Goal: Transaction & Acquisition: Purchase product/service

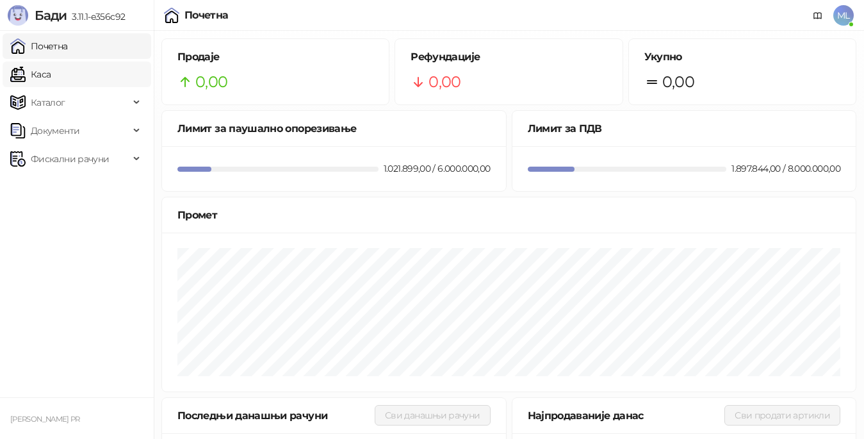
click at [51, 73] on link "Каса" at bounding box center [30, 75] width 40 height 26
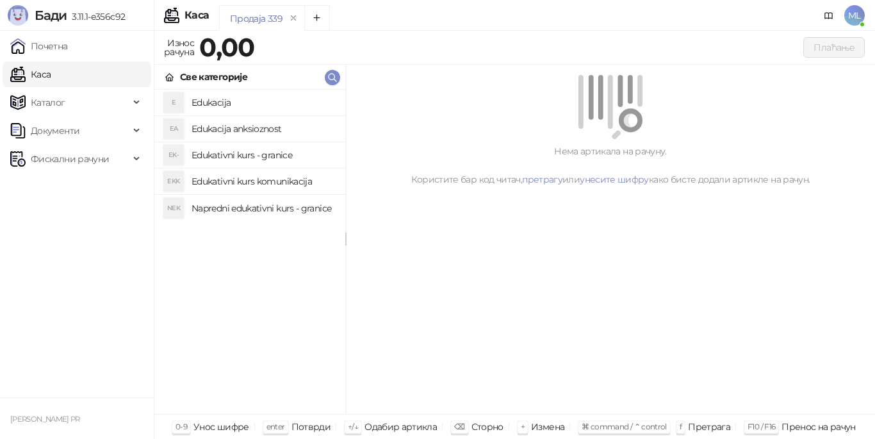
click at [240, 96] on h4 "Edukacija" at bounding box center [264, 102] width 144 height 21
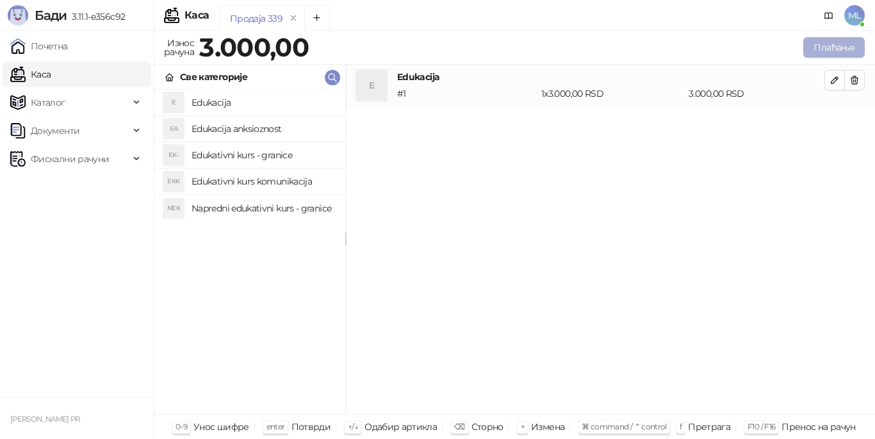
click at [833, 37] on button "Плаћање" at bounding box center [834, 47] width 62 height 21
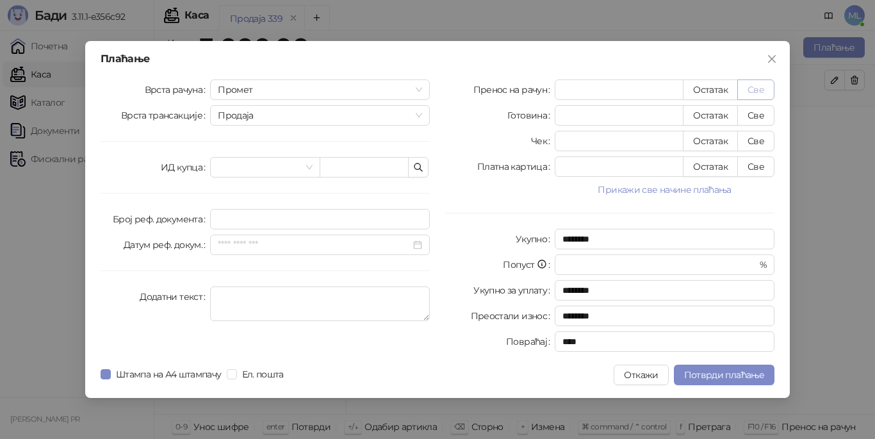
click at [756, 85] on button "Све" at bounding box center [755, 89] width 37 height 21
type input "****"
click at [708, 373] on span "Потврди плаћање" at bounding box center [724, 375] width 80 height 12
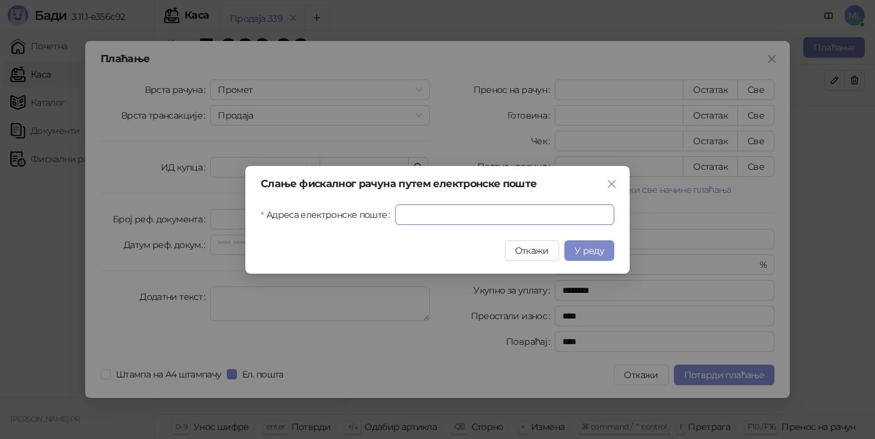
click at [498, 223] on input "Адреса електронске поште" at bounding box center [504, 214] width 219 height 21
type input "**********"
click at [595, 249] on span "У реду" at bounding box center [589, 251] width 29 height 12
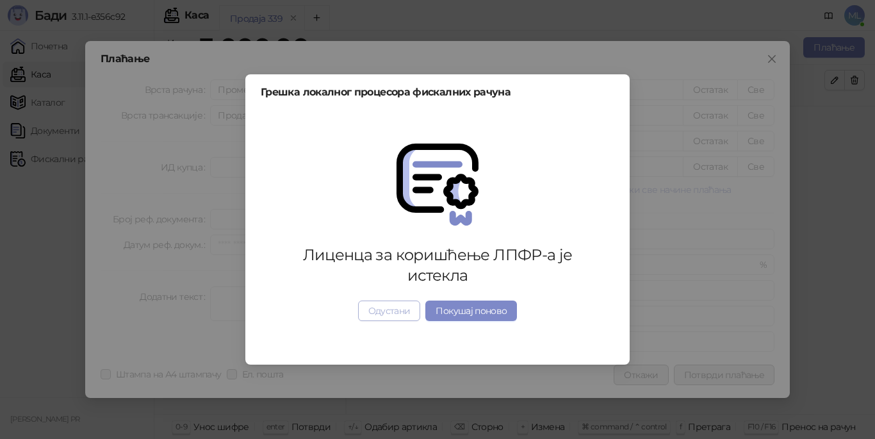
click at [390, 313] on button "Одустани" at bounding box center [389, 310] width 63 height 21
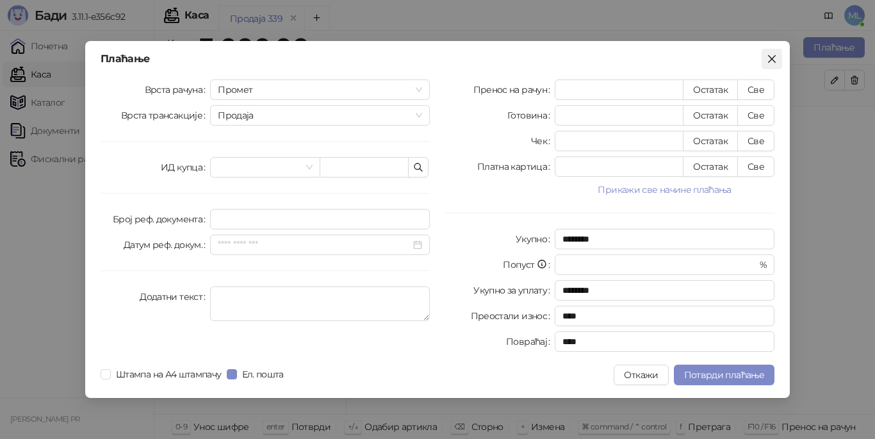
click at [770, 57] on icon "close" at bounding box center [772, 59] width 8 height 8
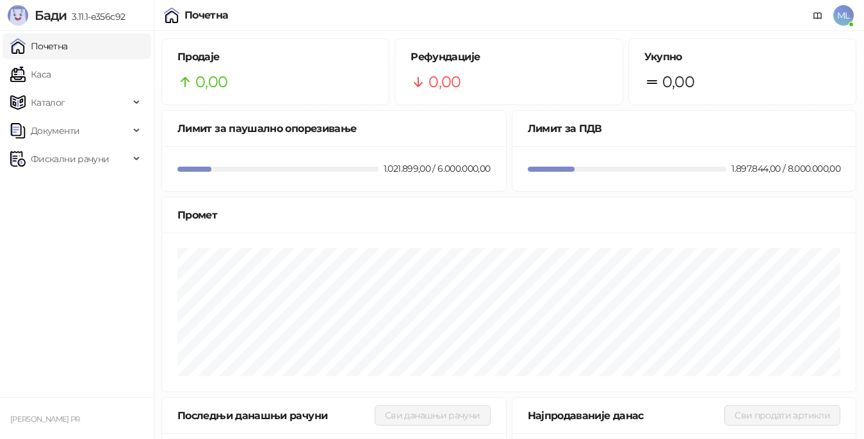
click at [68, 45] on link "Почетна" at bounding box center [39, 46] width 58 height 26
click at [51, 79] on link "Каса" at bounding box center [30, 75] width 40 height 26
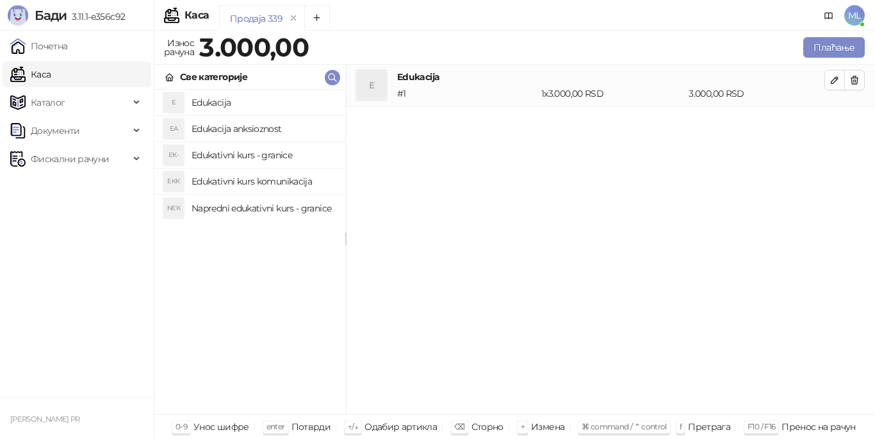
click at [231, 104] on h4 "Edukacija" at bounding box center [264, 102] width 144 height 21
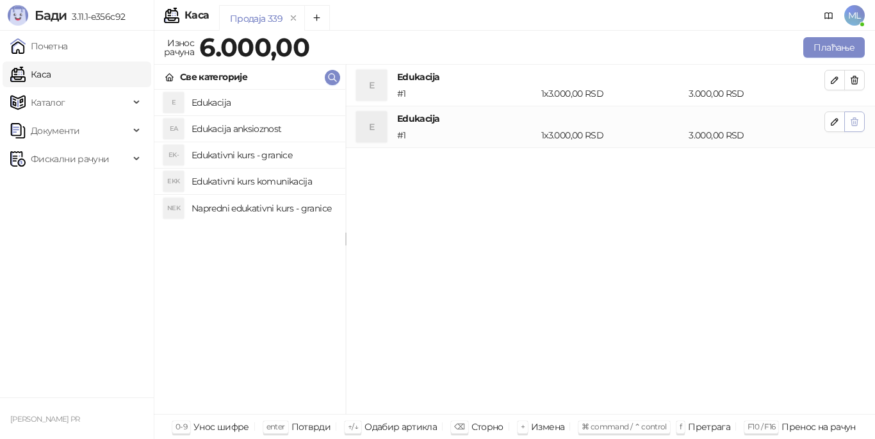
click at [853, 124] on icon "button" at bounding box center [854, 122] width 10 height 10
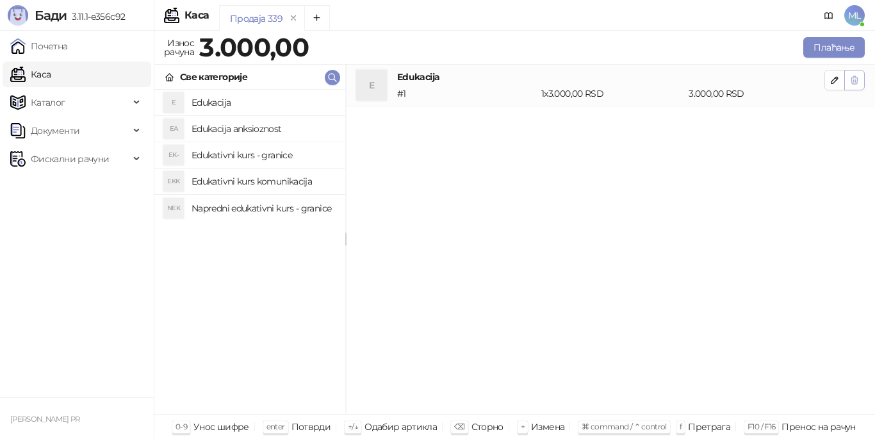
click at [855, 83] on icon "button" at bounding box center [854, 80] width 10 height 10
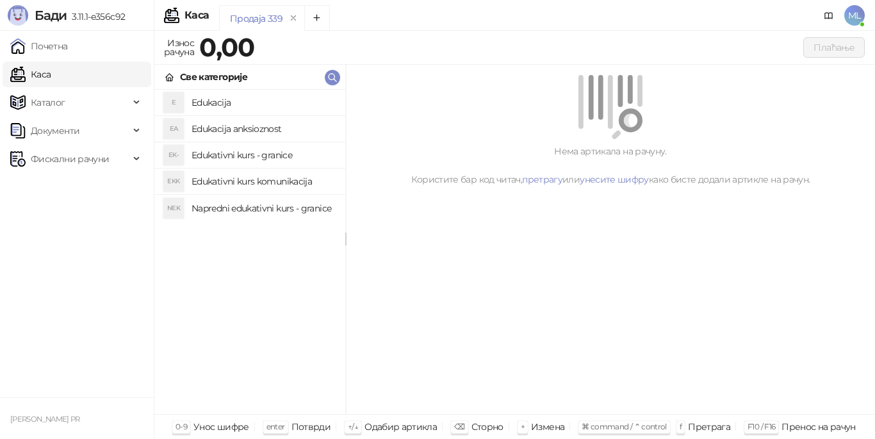
click at [222, 102] on h4 "Edukacija" at bounding box center [264, 102] width 144 height 21
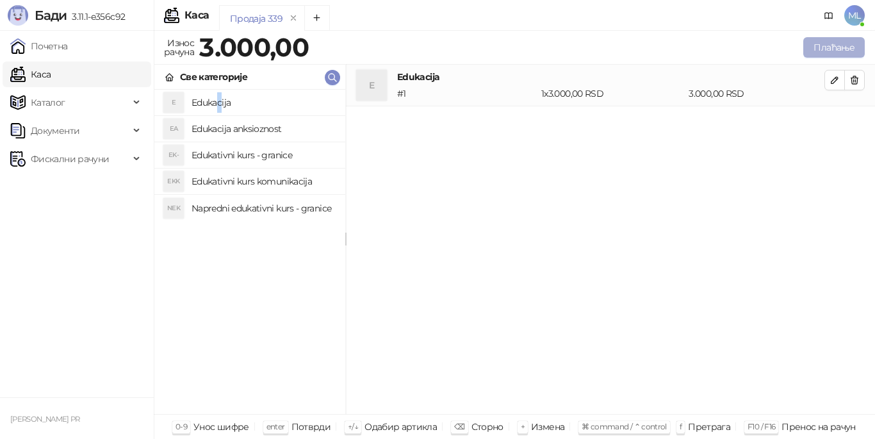
click at [830, 47] on button "Плаћање" at bounding box center [834, 47] width 62 height 21
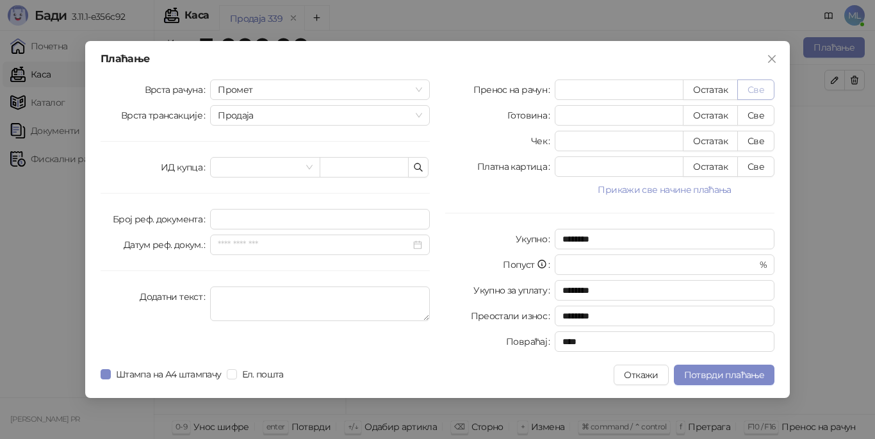
click at [769, 87] on button "Све" at bounding box center [755, 89] width 37 height 21
type input "****"
click at [117, 374] on label "Штампа на А4 штампачу" at bounding box center [164, 374] width 126 height 14
click at [710, 373] on span "Потврди плаћање" at bounding box center [724, 375] width 80 height 12
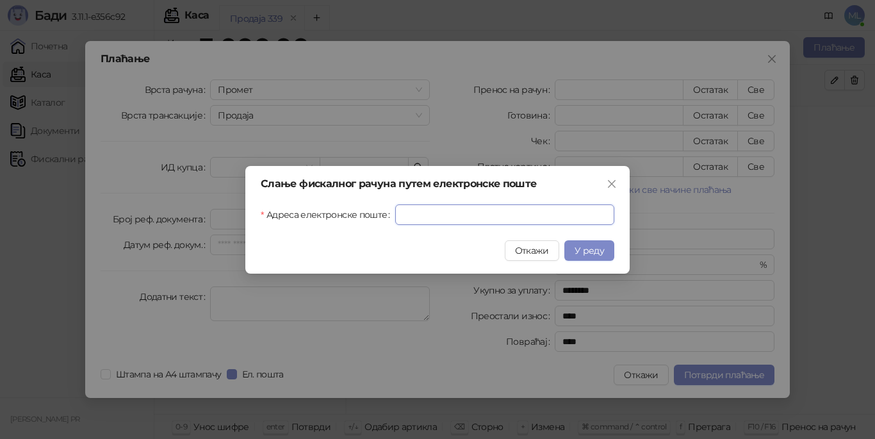
click at [506, 217] on input "Адреса електронске поште" at bounding box center [504, 214] width 219 height 21
type input "**********"
click at [593, 248] on span "У реду" at bounding box center [589, 251] width 29 height 12
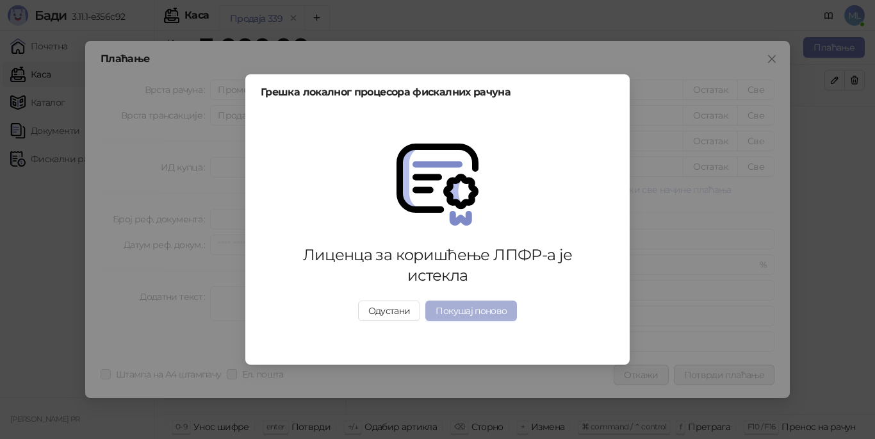
click at [466, 313] on button "Покушај поново" at bounding box center [471, 310] width 92 height 21
click at [391, 314] on button "Одустани" at bounding box center [389, 310] width 63 height 21
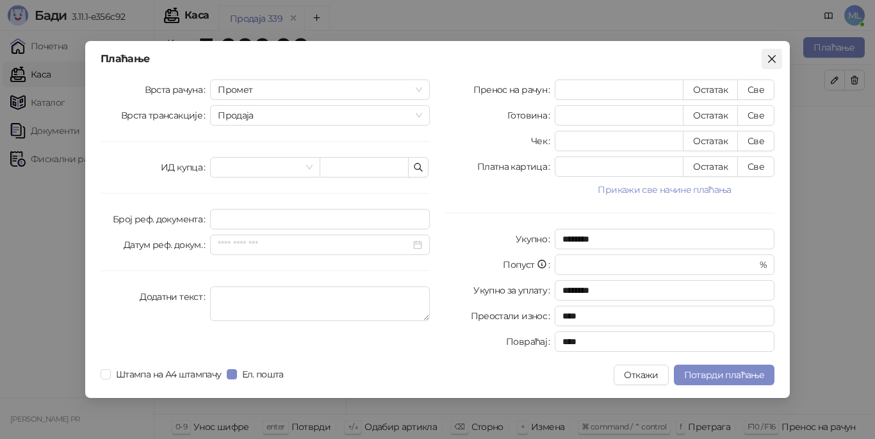
click at [773, 56] on icon "close" at bounding box center [772, 59] width 10 height 10
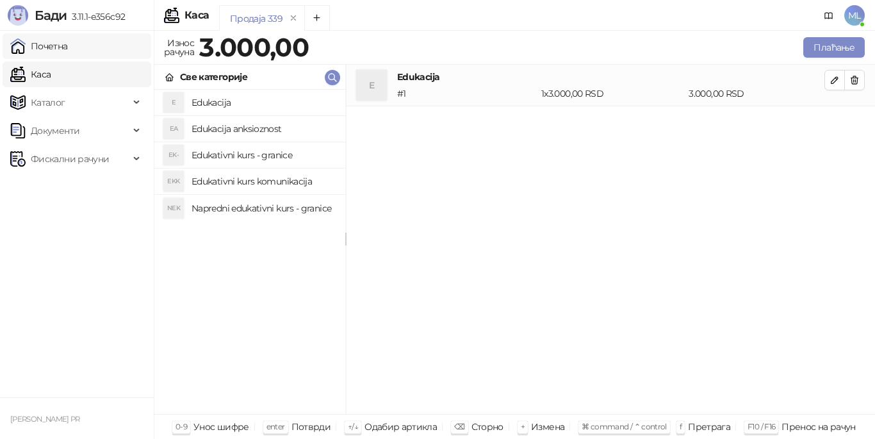
click at [68, 45] on link "Почетна" at bounding box center [39, 46] width 58 height 26
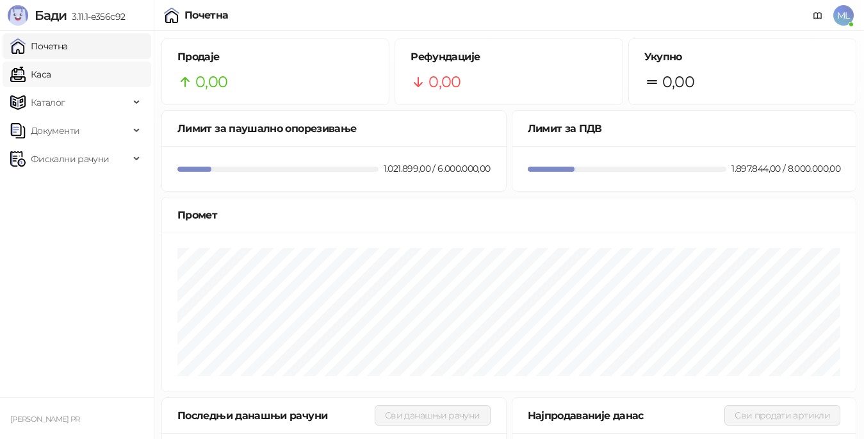
click at [51, 69] on link "Каса" at bounding box center [30, 75] width 40 height 26
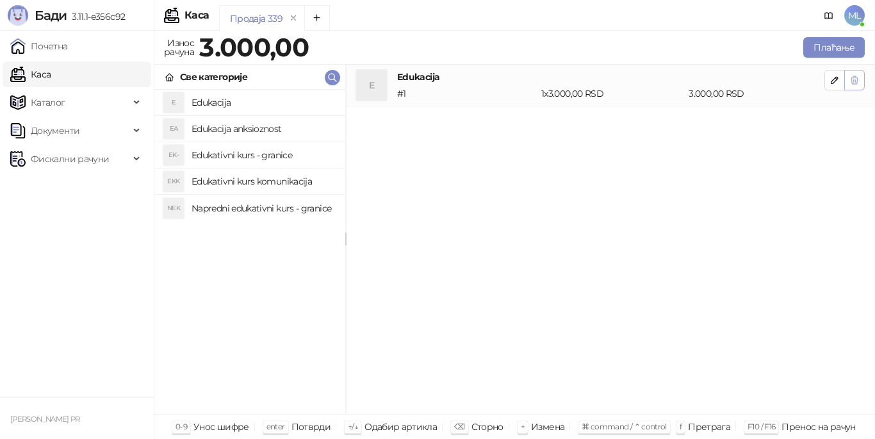
click at [853, 79] on icon "button" at bounding box center [854, 80] width 10 height 10
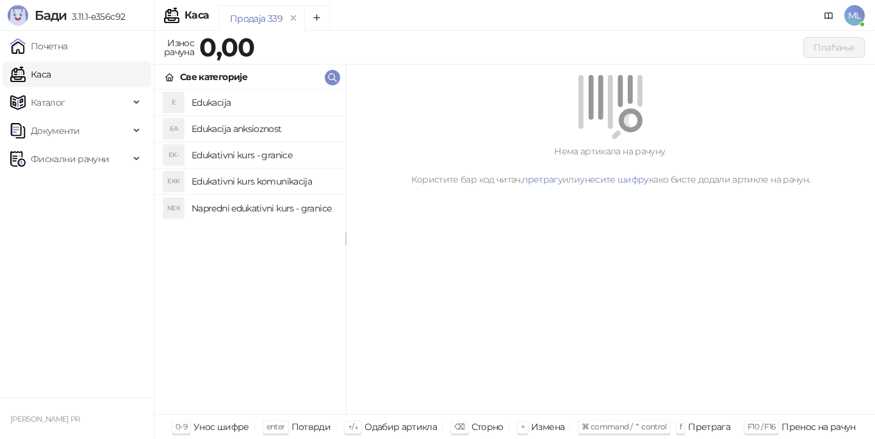
click at [259, 97] on h4 "Edukacija" at bounding box center [264, 102] width 144 height 21
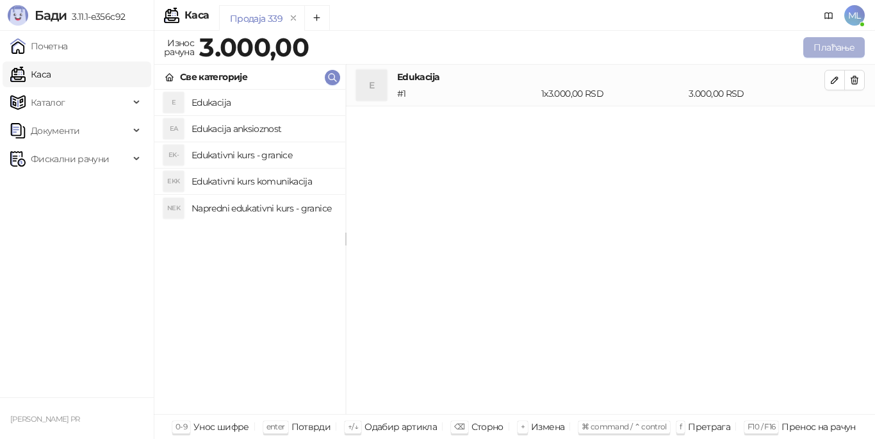
click at [821, 46] on button "Плаћање" at bounding box center [834, 47] width 62 height 21
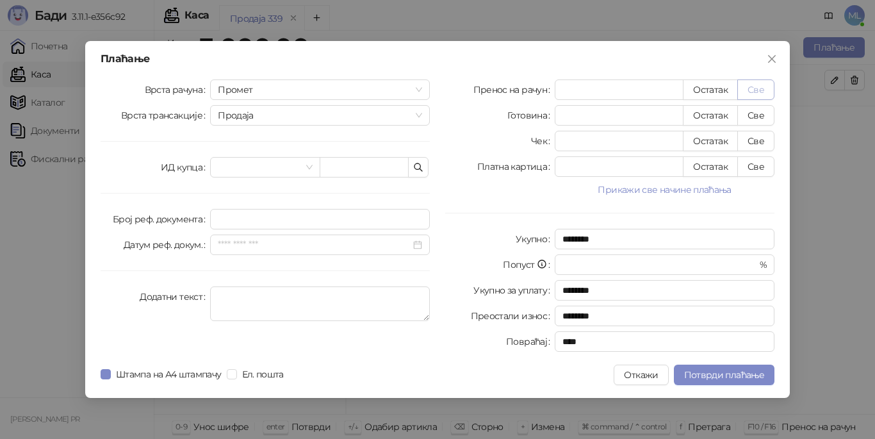
click at [755, 87] on button "Све" at bounding box center [755, 89] width 37 height 21
type input "****"
click at [735, 384] on button "Потврди плаћање" at bounding box center [724, 375] width 101 height 21
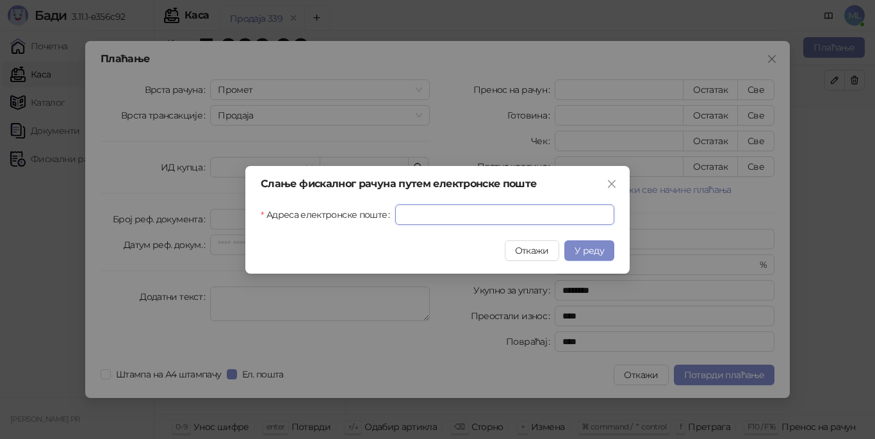
click at [543, 211] on input "Адреса електронске поште" at bounding box center [504, 214] width 219 height 21
type input "**********"
click at [598, 252] on span "У реду" at bounding box center [589, 251] width 29 height 12
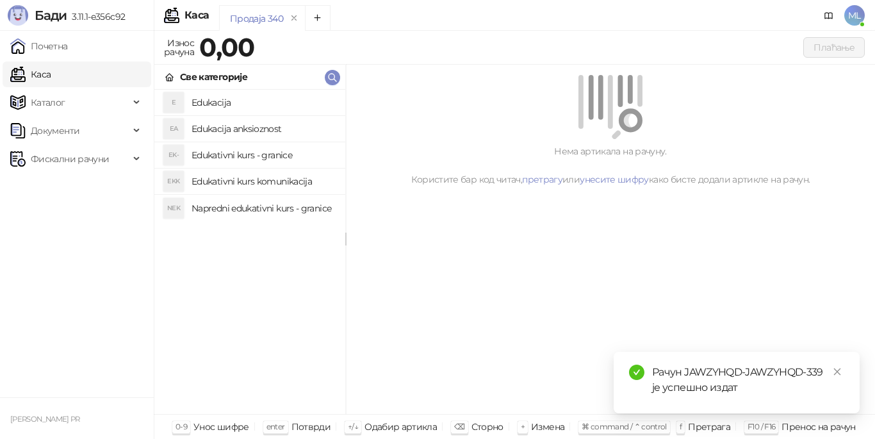
click at [199, 99] on h4 "Edukacija" at bounding box center [264, 102] width 144 height 21
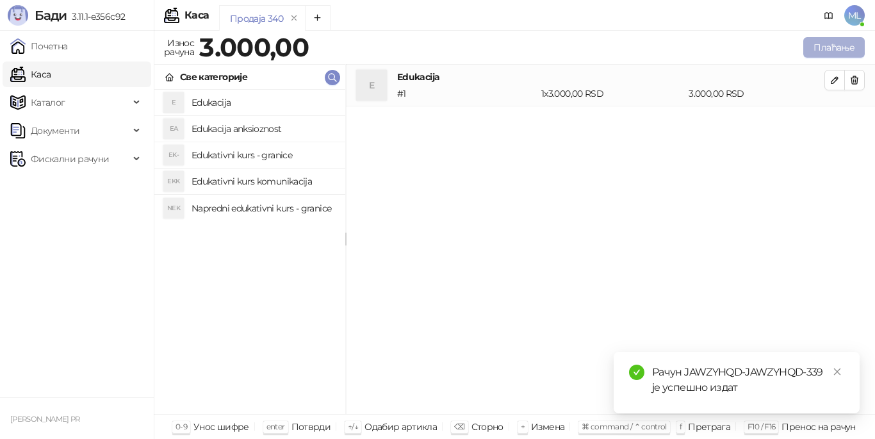
click at [818, 52] on button "Плаћање" at bounding box center [834, 47] width 62 height 21
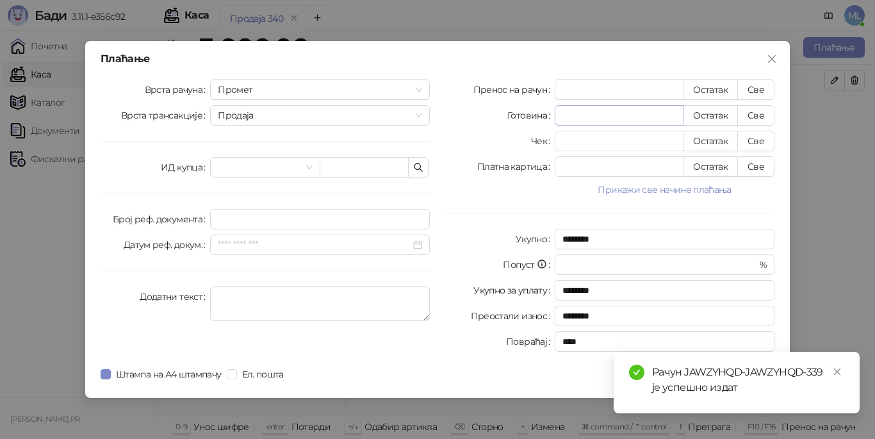
click at [756, 89] on button "Све" at bounding box center [755, 89] width 37 height 21
type input "****"
drag, startPoint x: 839, startPoint y: 370, endPoint x: 793, endPoint y: 377, distance: 46.8
click at [839, 370] on icon "close" at bounding box center [837, 371] width 9 height 9
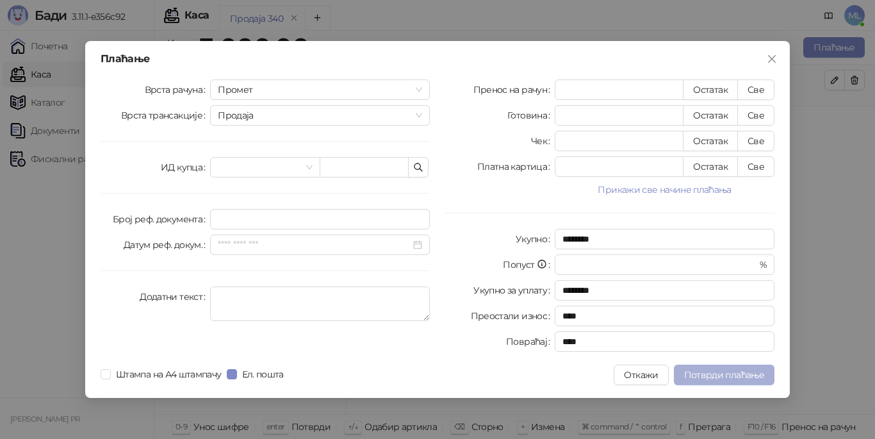
click at [727, 378] on span "Потврди плаћање" at bounding box center [724, 375] width 80 height 12
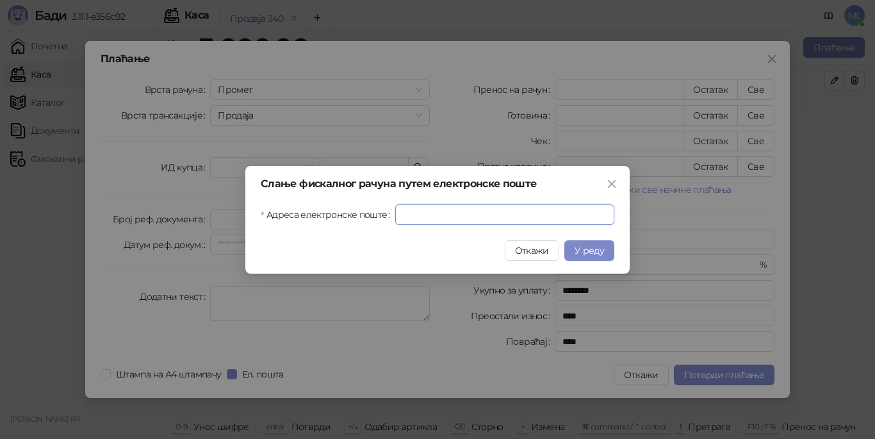
click at [464, 218] on input "Адреса електронске поште" at bounding box center [504, 214] width 219 height 21
type input "**********"
click at [589, 250] on span "У реду" at bounding box center [589, 251] width 29 height 12
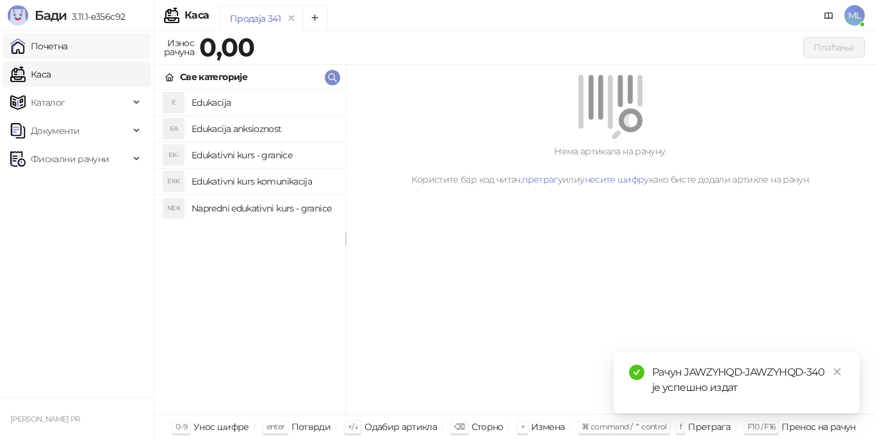
click at [68, 50] on link "Почетна" at bounding box center [39, 46] width 58 height 26
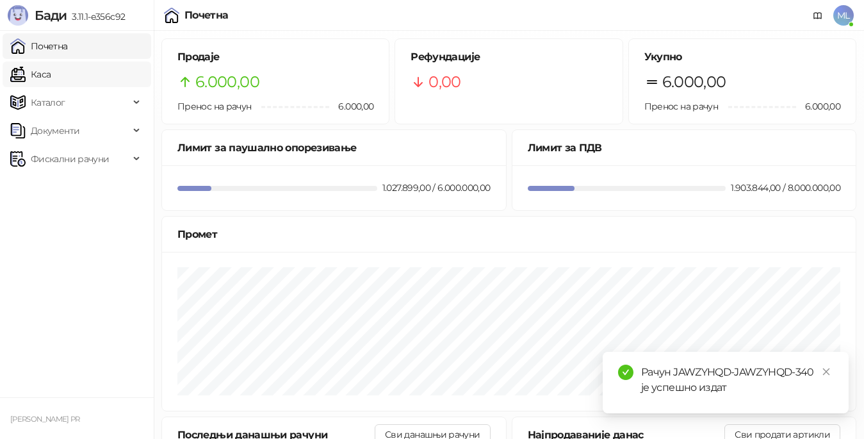
click at [51, 78] on link "Каса" at bounding box center [30, 75] width 40 height 26
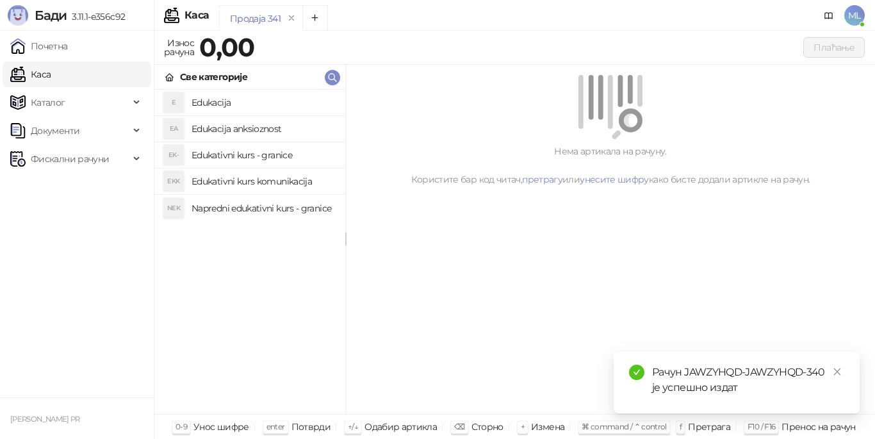
click at [215, 104] on h4 "Edukacija" at bounding box center [264, 102] width 144 height 21
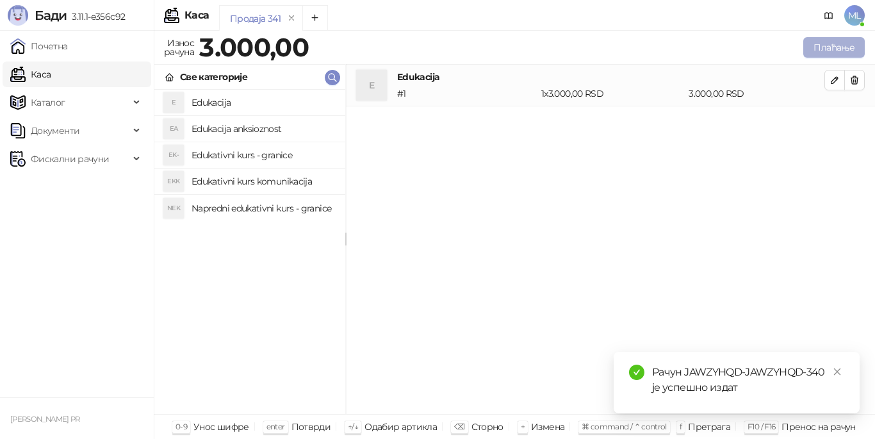
click at [851, 45] on button "Плаћање" at bounding box center [834, 47] width 62 height 21
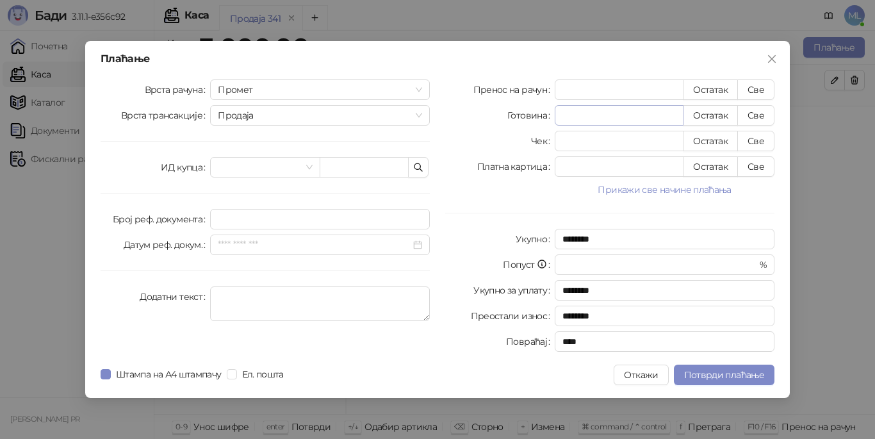
drag, startPoint x: 763, startPoint y: 86, endPoint x: 668, endPoint y: 108, distance: 97.9
click at [762, 87] on button "Све" at bounding box center [755, 89] width 37 height 21
type input "****"
click at [698, 372] on span "Потврди плаћање" at bounding box center [724, 375] width 80 height 12
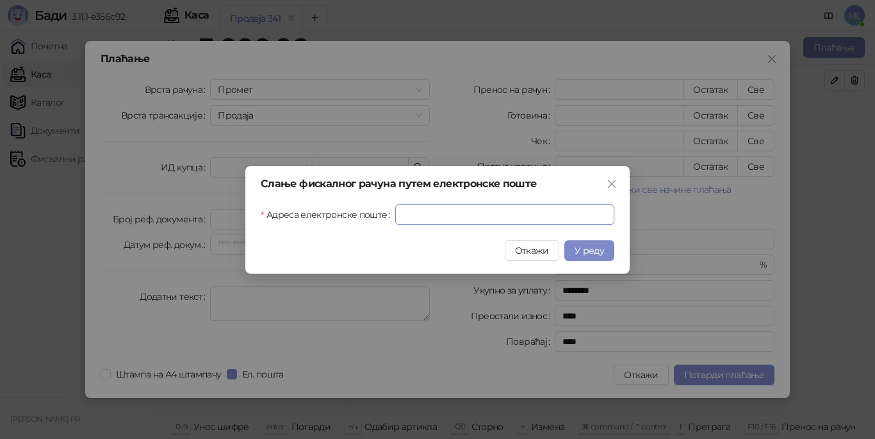
click at [453, 216] on input "Адреса електронске поште" at bounding box center [504, 214] width 219 height 21
type input "**********"
click at [587, 249] on span "У реду" at bounding box center [589, 251] width 29 height 12
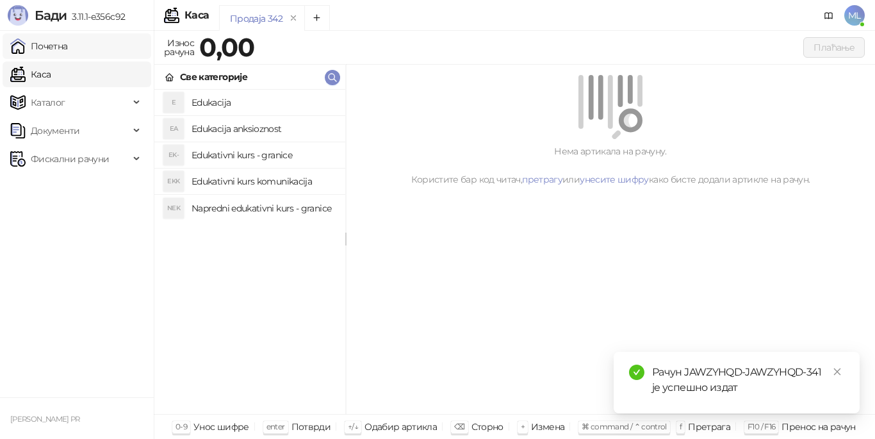
click at [68, 51] on link "Почетна" at bounding box center [39, 46] width 58 height 26
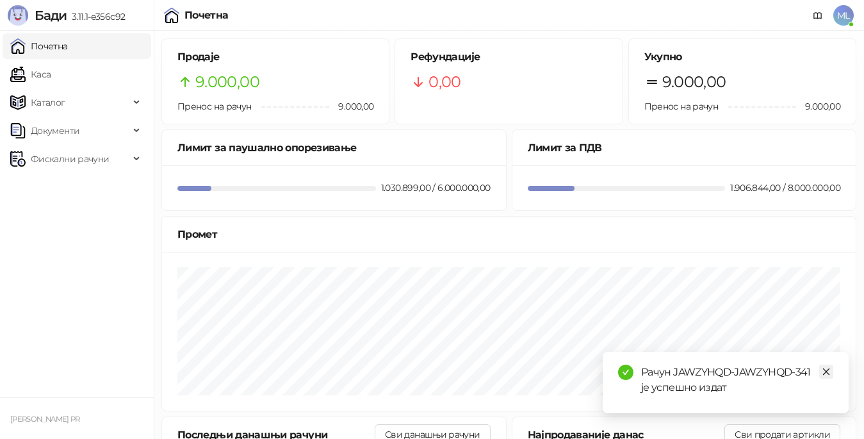
click at [828, 372] on icon "close" at bounding box center [826, 371] width 9 height 9
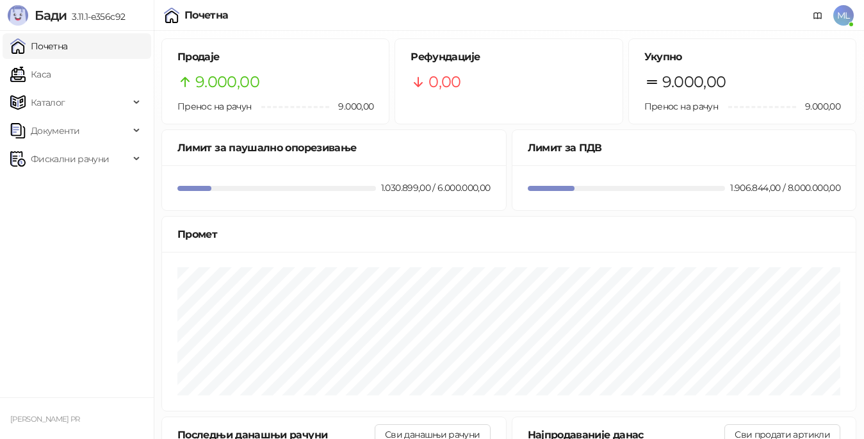
click at [65, 47] on link "Почетна" at bounding box center [39, 46] width 58 height 26
